Goal: Task Accomplishment & Management: Complete application form

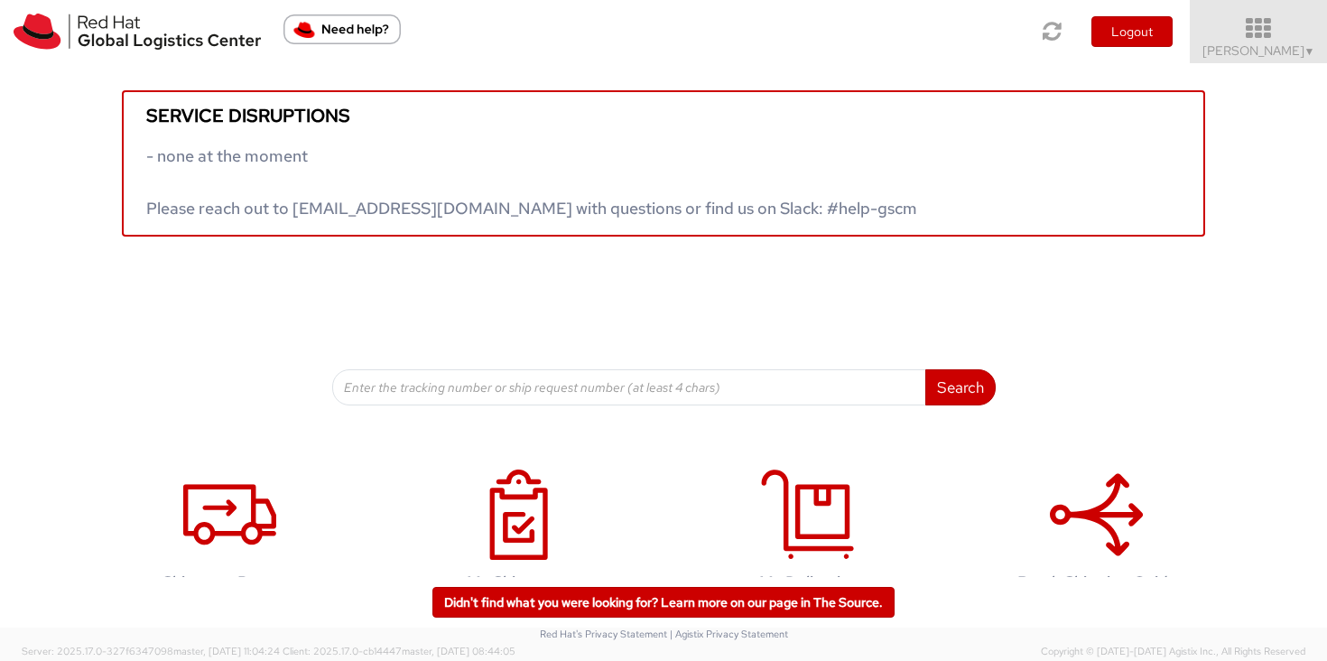
click at [1295, 45] on span "[PERSON_NAME] ▼" at bounding box center [1258, 50] width 113 height 16
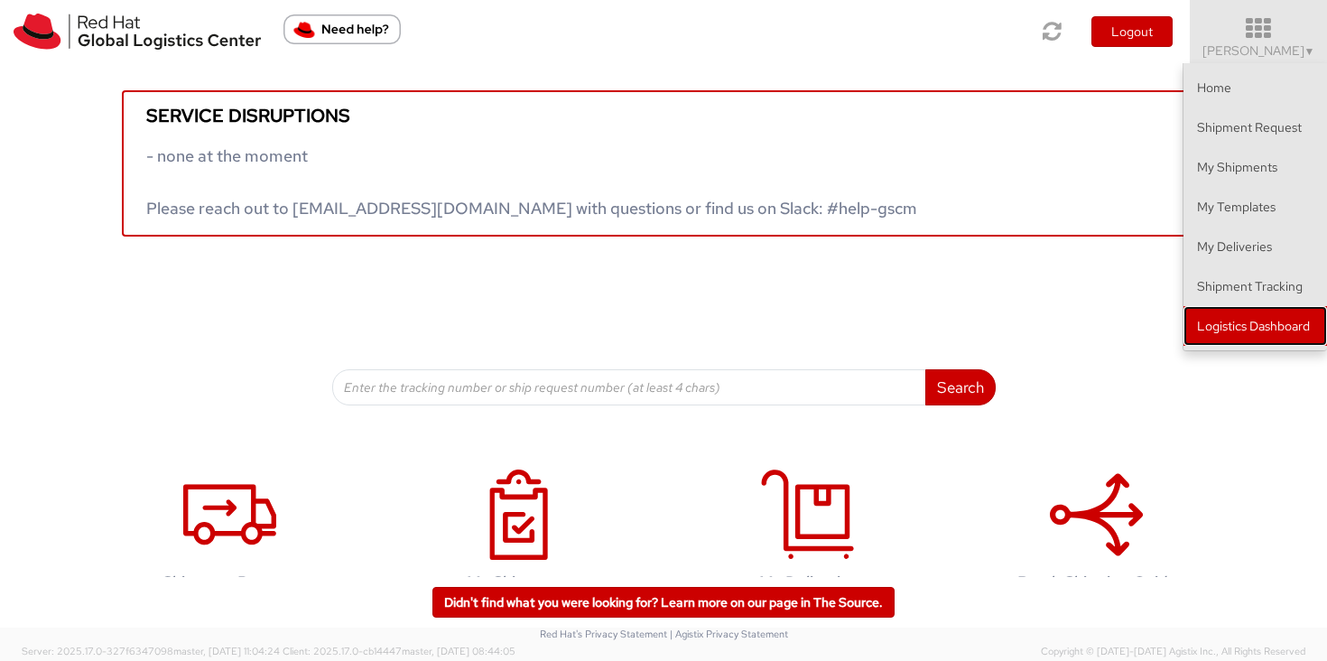
click at [1297, 319] on link "Logistics Dashboard" at bounding box center [1255, 326] width 144 height 40
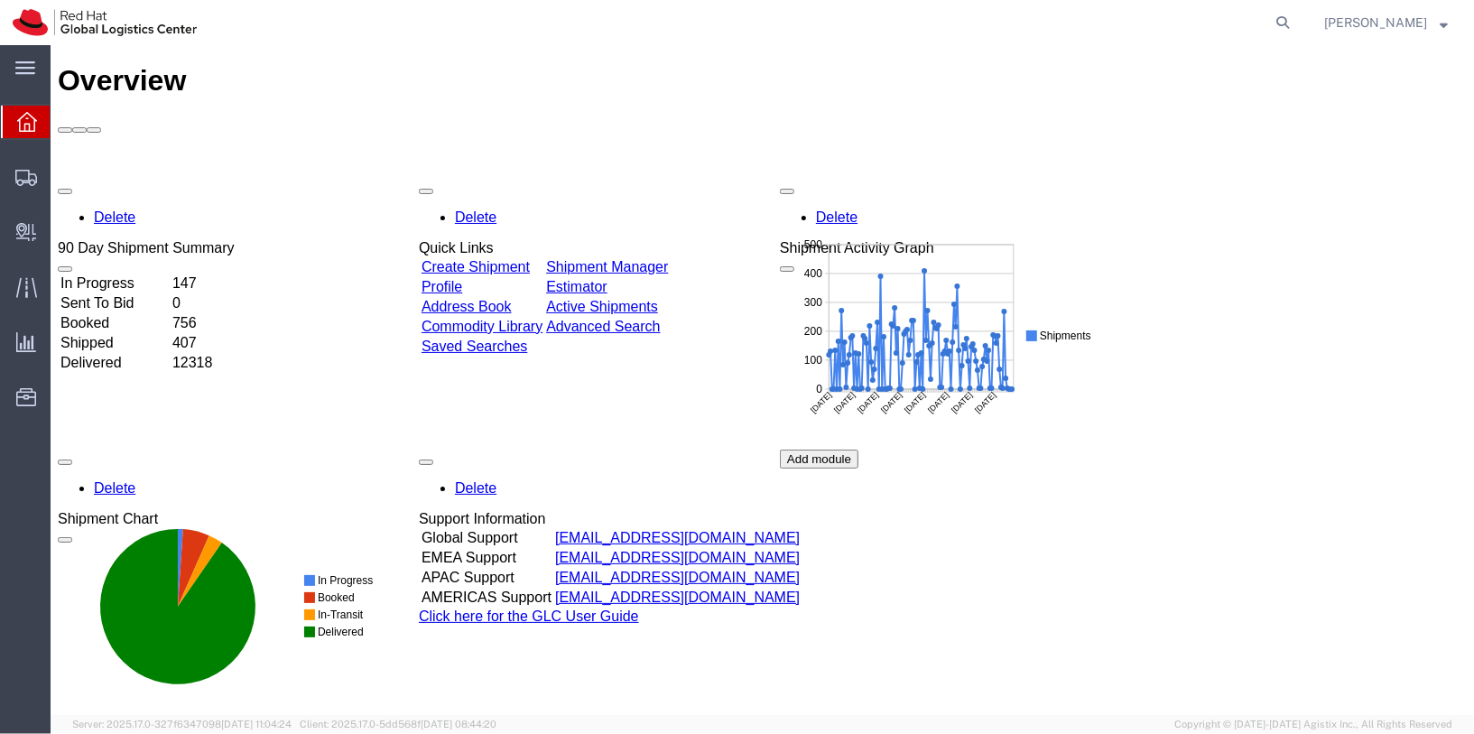
click at [1298, 25] on form at bounding box center [1283, 22] width 29 height 45
click at [1295, 24] on icon at bounding box center [1282, 22] width 25 height 25
click at [0, 0] on span "Create Delivery" at bounding box center [0, 0] width 0 height 0
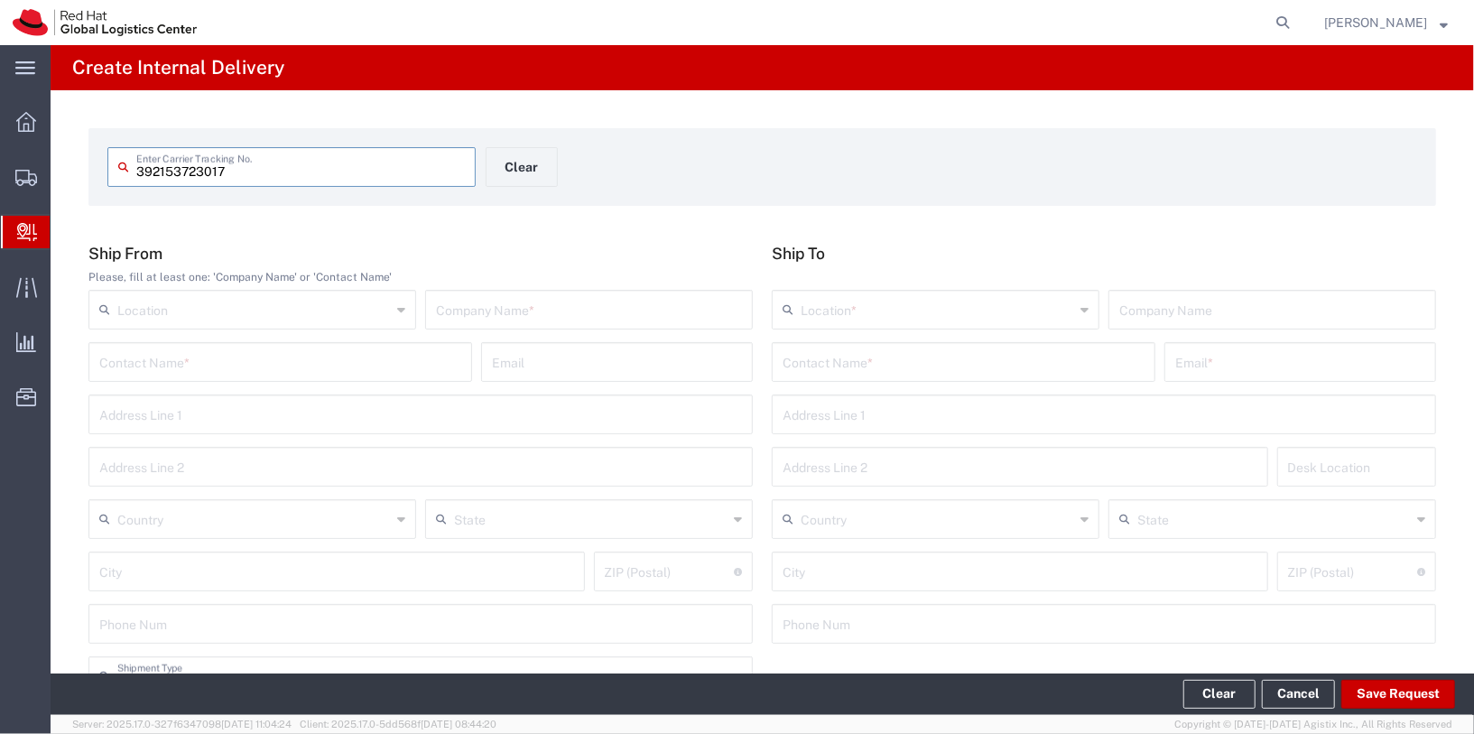
type input "392153723017"
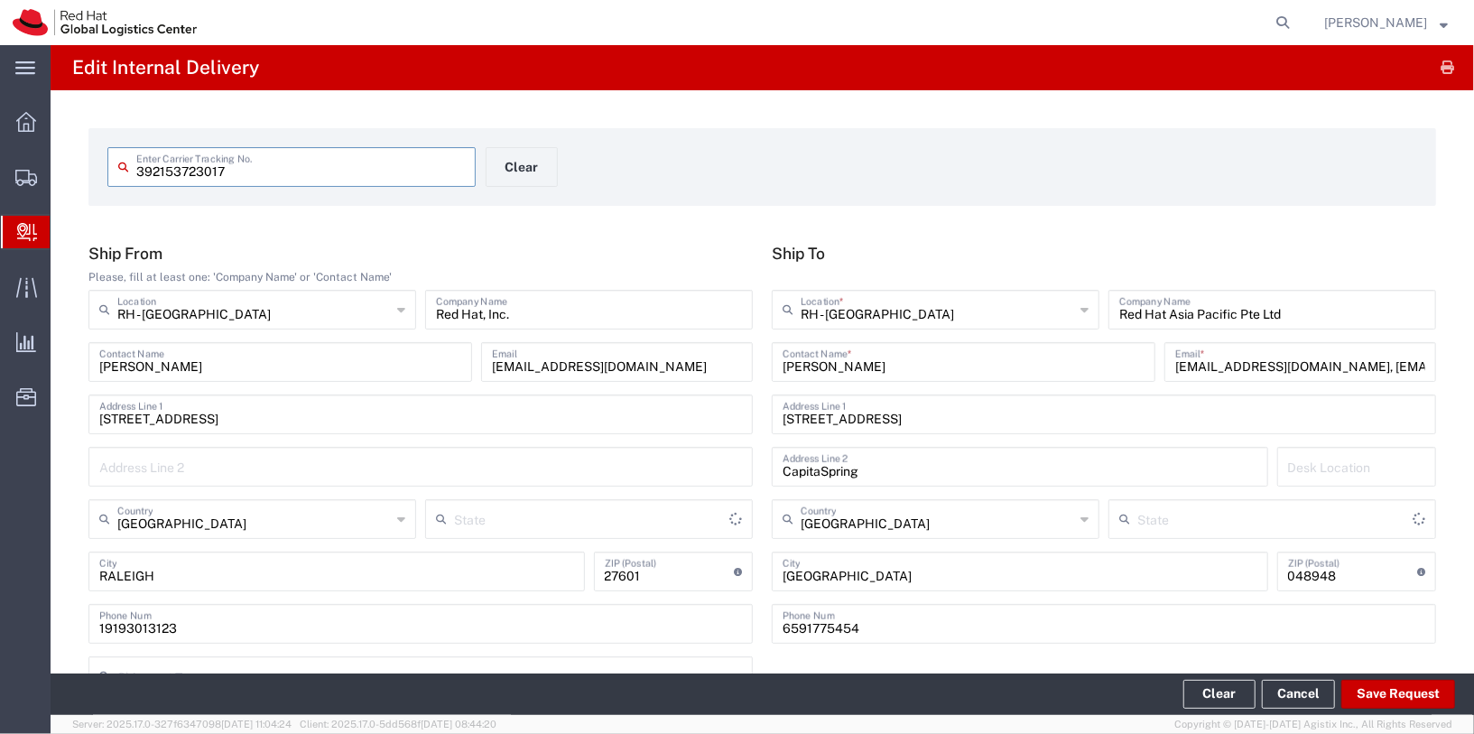
type input "Your Packaging"
type input "North Carolina"
type input "International Economy"
drag, startPoint x: 1303, startPoint y: 370, endPoint x: 1473, endPoint y: 387, distance: 170.5
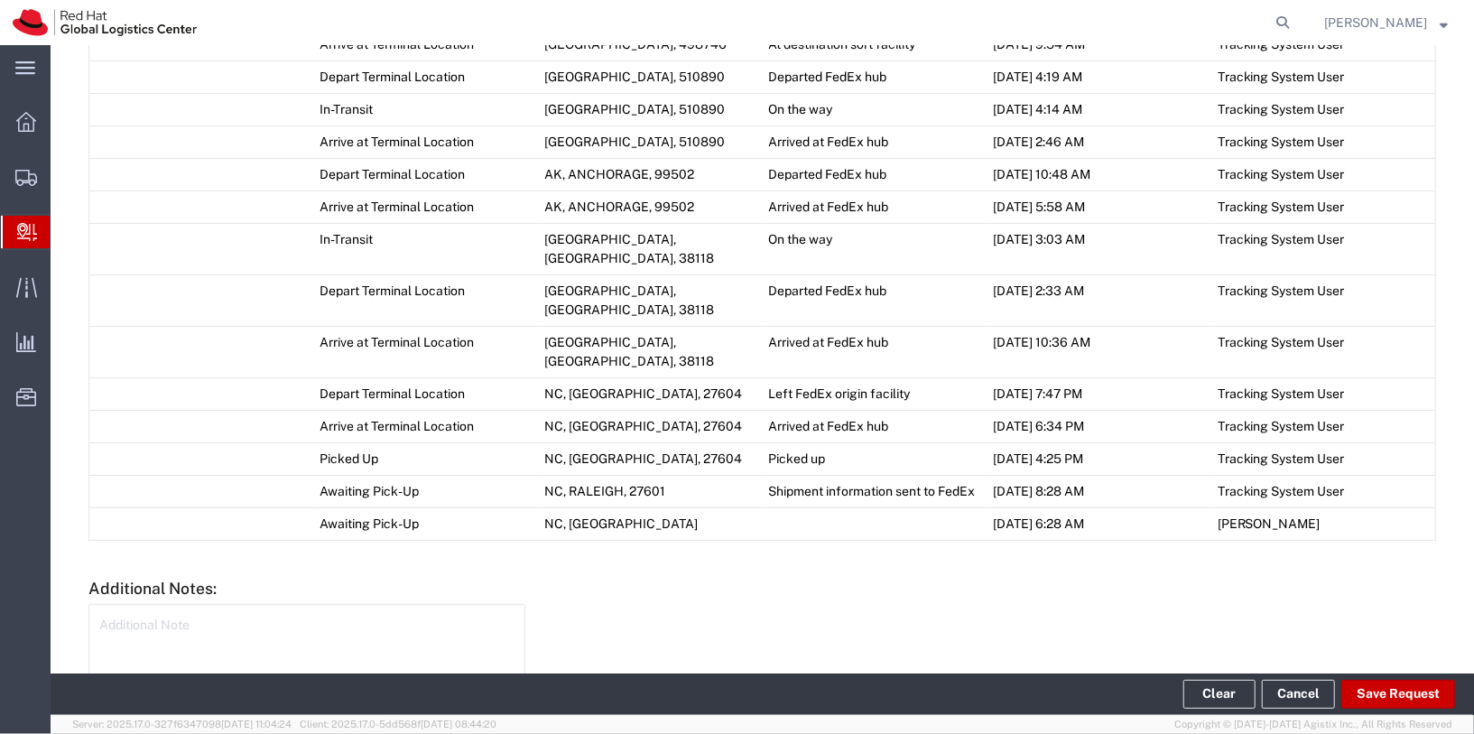
scroll to position [1248, 0]
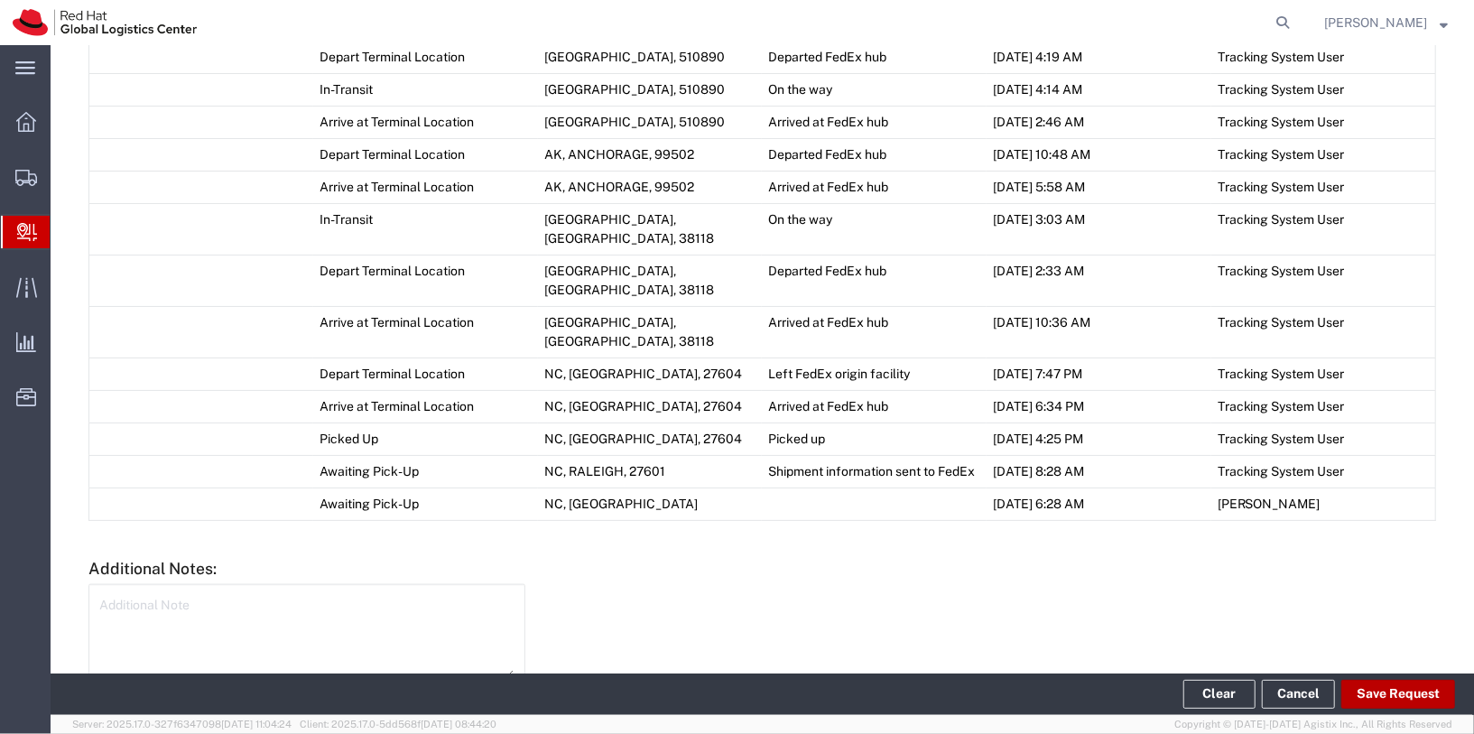
type input "dkamal@redhat.com"
click at [1406, 691] on button "Save Request" at bounding box center [1398, 694] width 114 height 29
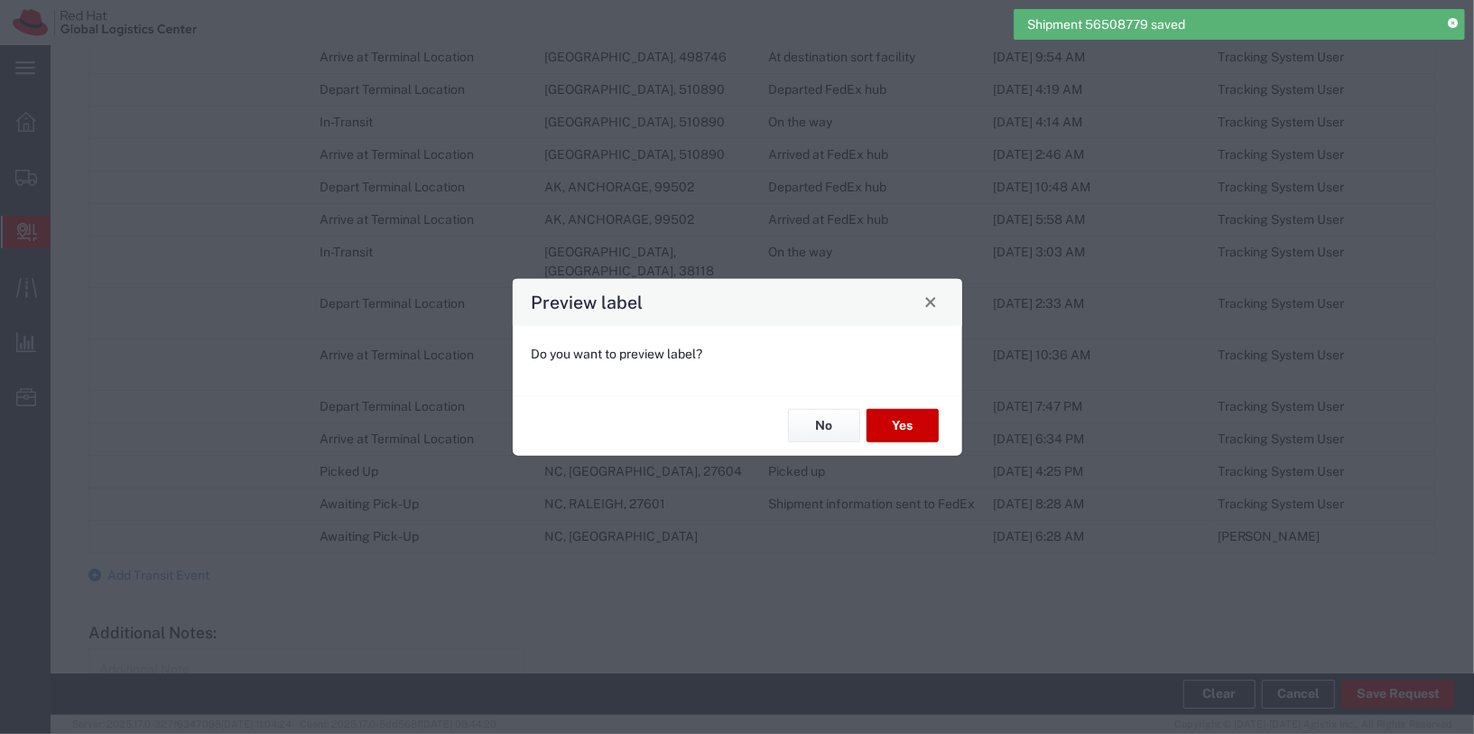
type input "Your Packaging"
type input "International Economy"
click at [828, 427] on button "No" at bounding box center [824, 425] width 72 height 33
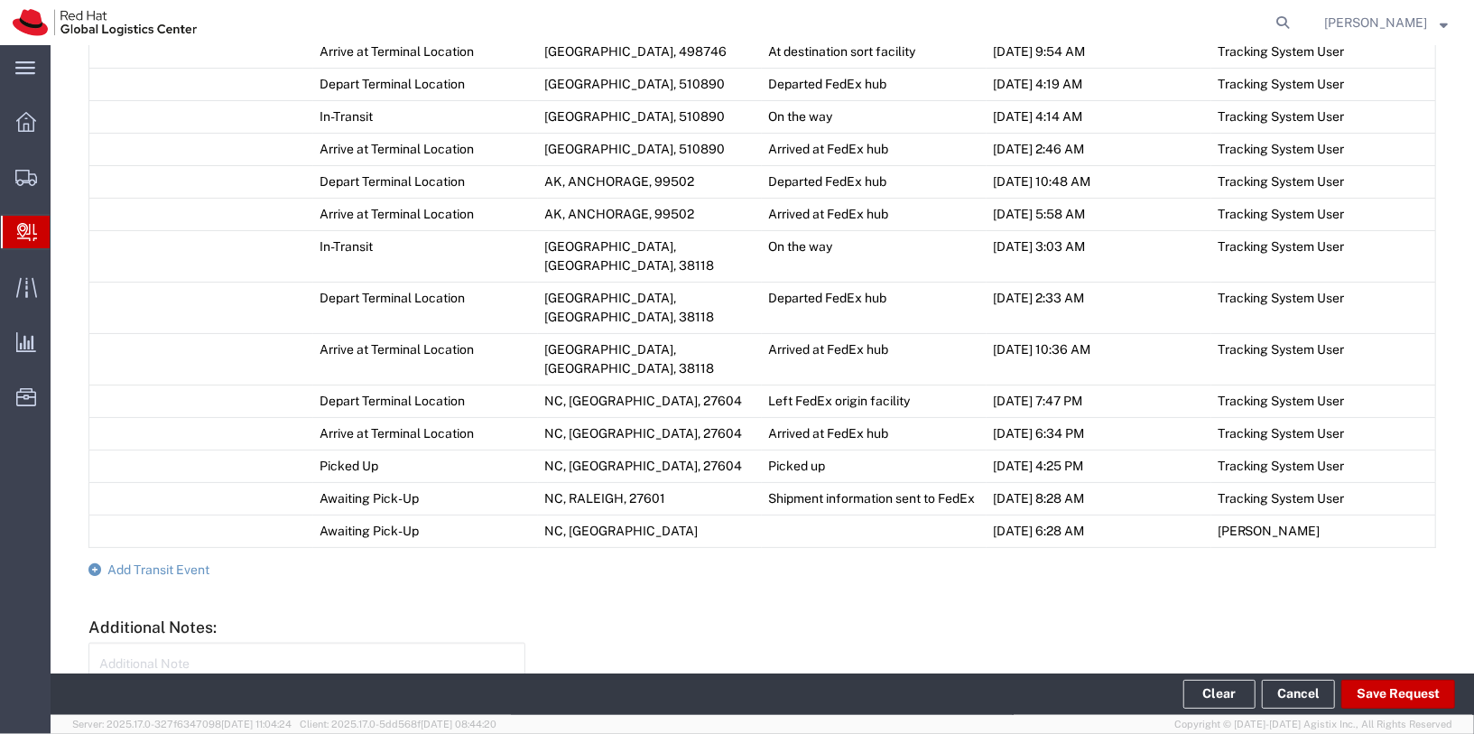
scroll to position [1316, 0]
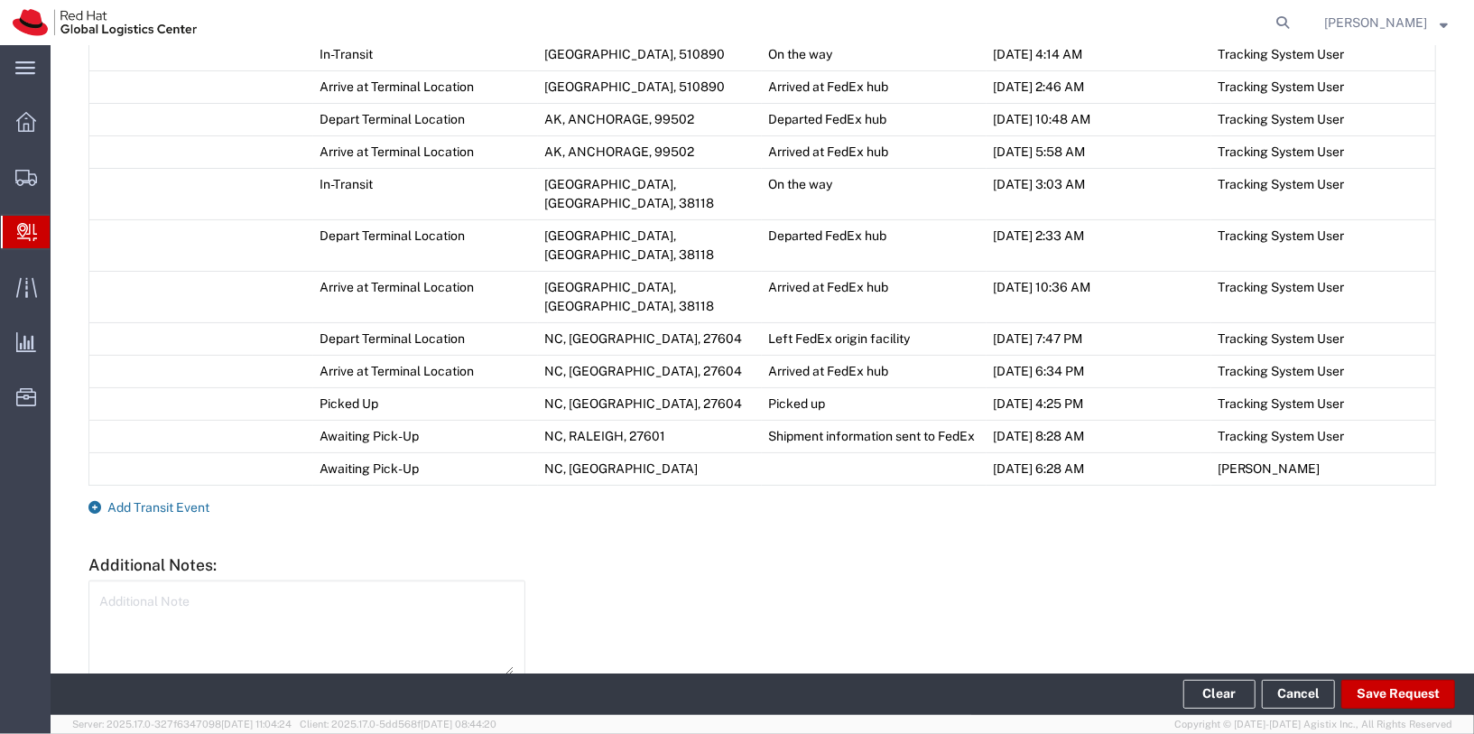
click at [151, 500] on span "Add Transit Event" at bounding box center [158, 507] width 102 height 14
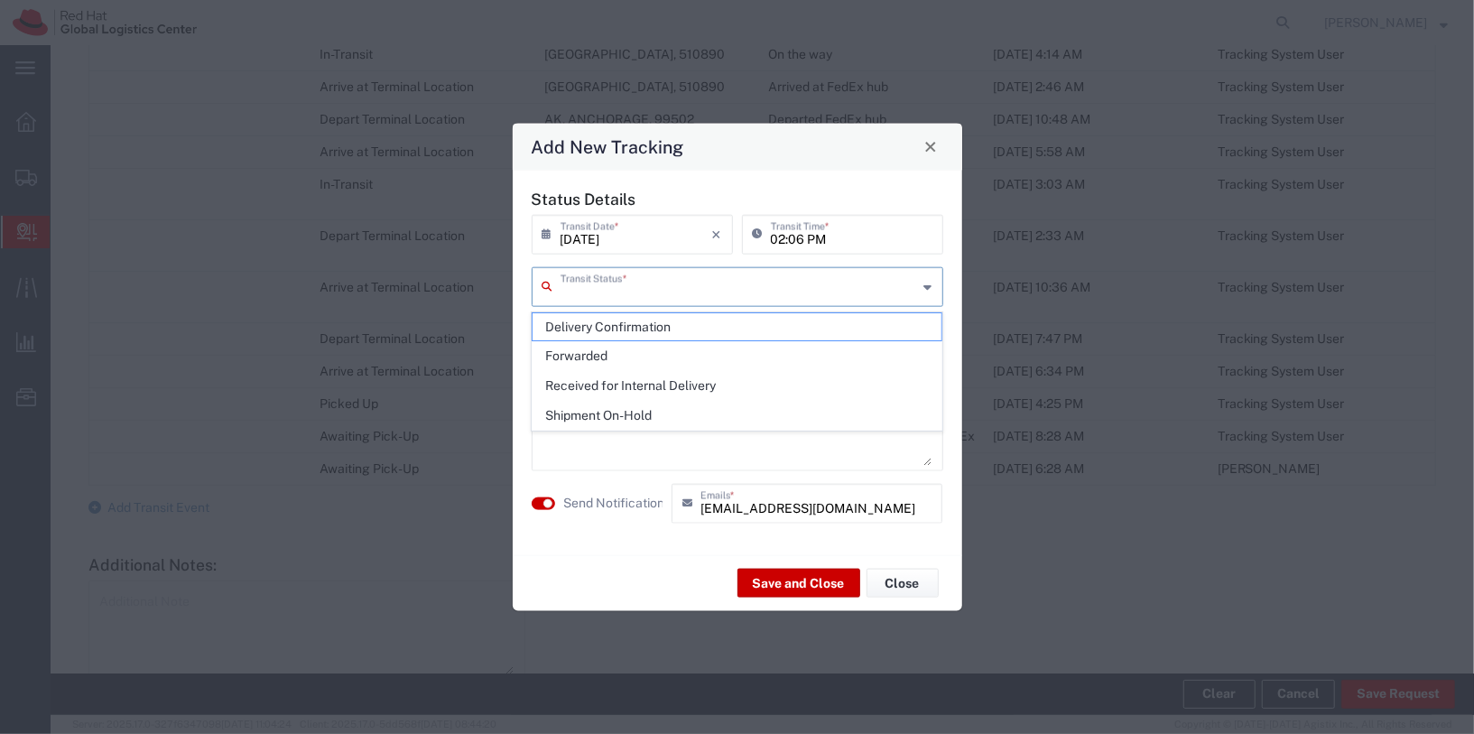
click at [711, 272] on input "text" at bounding box center [738, 285] width 357 height 32
click at [682, 313] on span "Delivery Confirmation" at bounding box center [737, 327] width 409 height 28
type input "Delivery Confirmation"
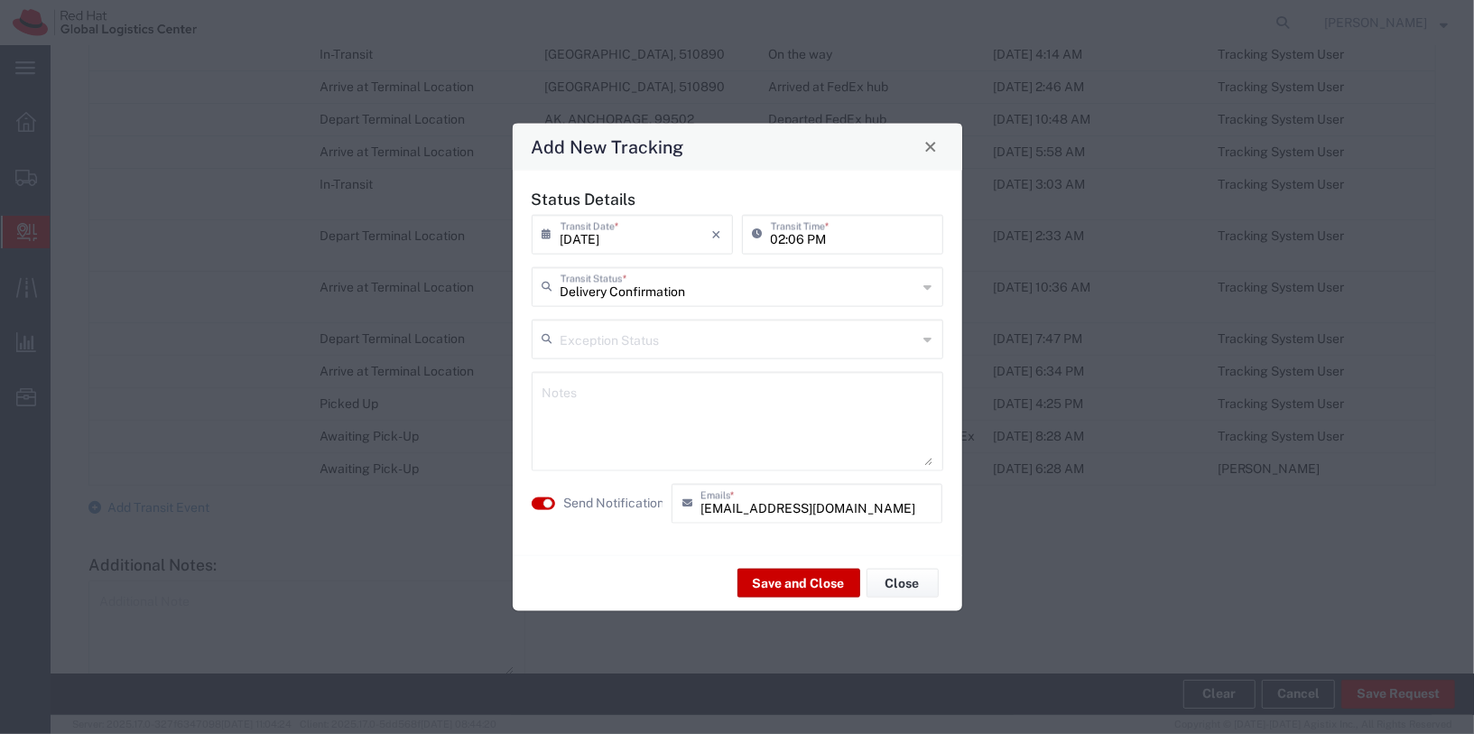
click at [723, 388] on textarea at bounding box center [737, 420] width 390 height 88
click at [543, 501] on small "button" at bounding box center [547, 502] width 9 height 9
click at [660, 443] on textarea at bounding box center [737, 420] width 390 height 88
type textarea "Collected"
click at [809, 570] on button "Save and Close" at bounding box center [798, 583] width 123 height 29
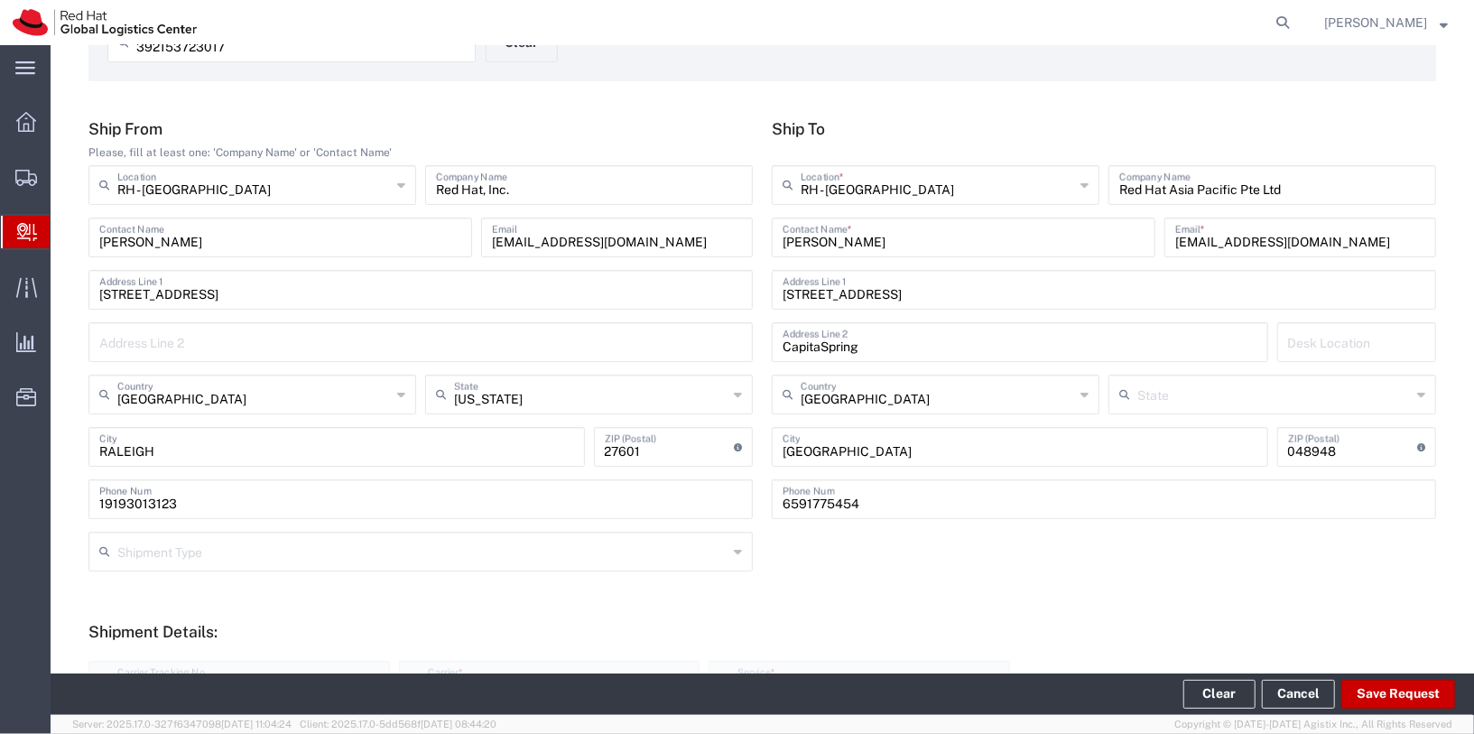
scroll to position [133, 0]
